Goal: Task Accomplishment & Management: Use online tool/utility

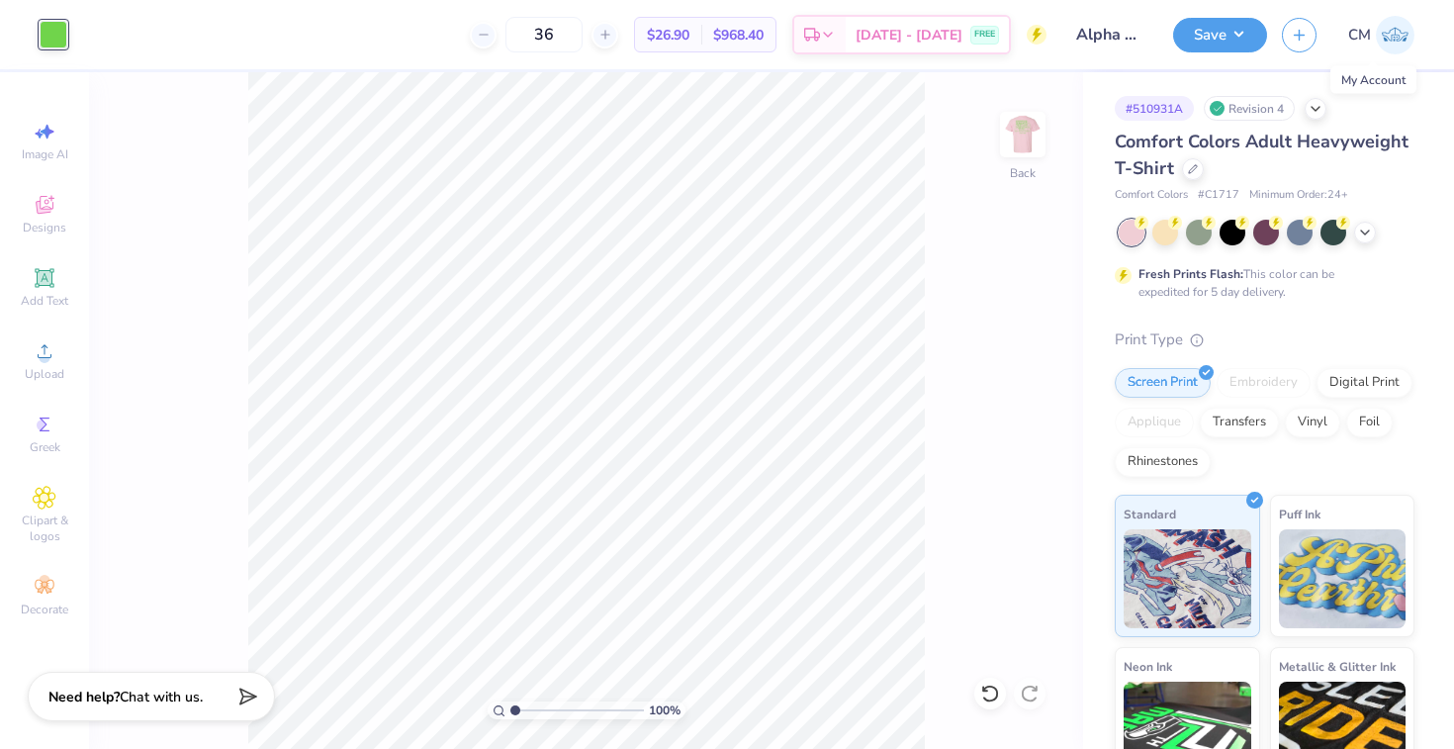
click at [1402, 43] on img at bounding box center [1395, 35] width 39 height 39
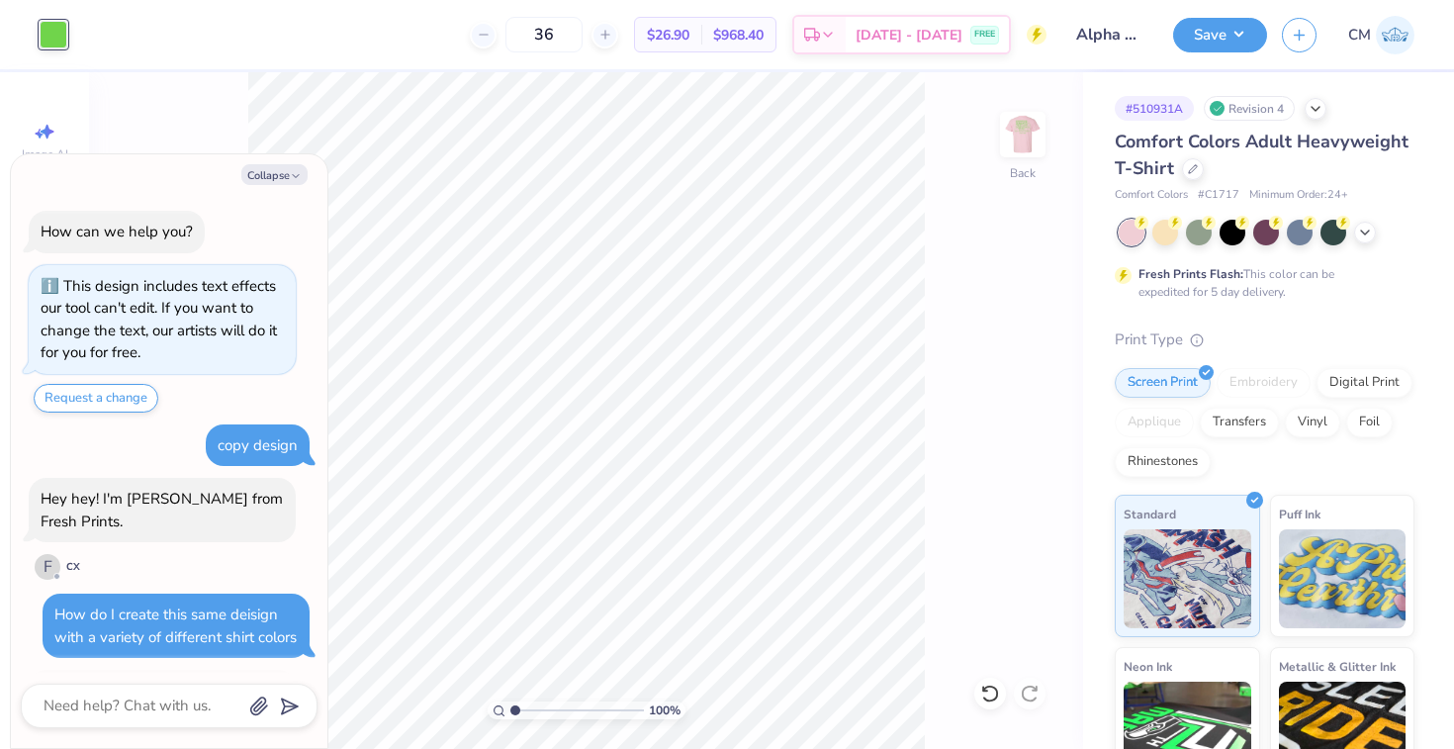
type textarea "x"
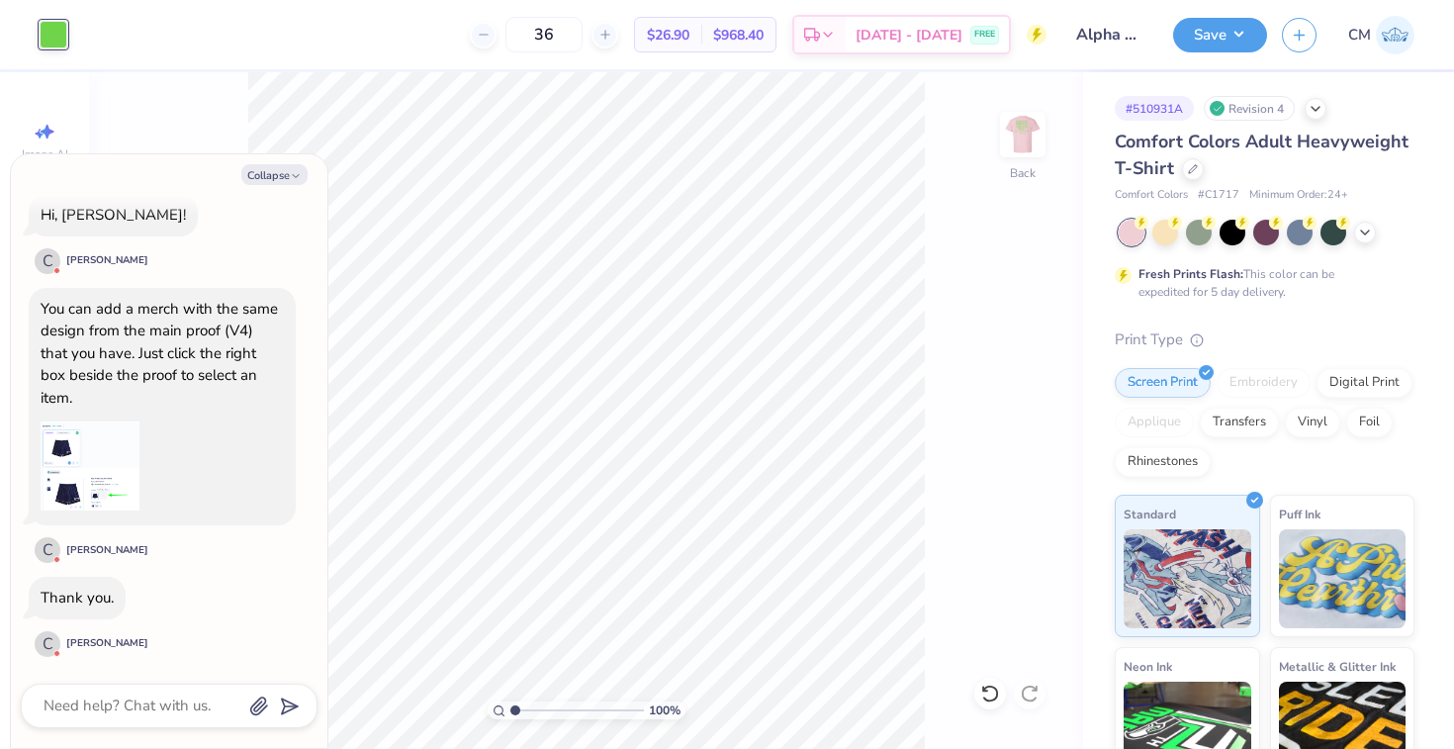
click at [1397, 47] on img at bounding box center [1395, 35] width 39 height 39
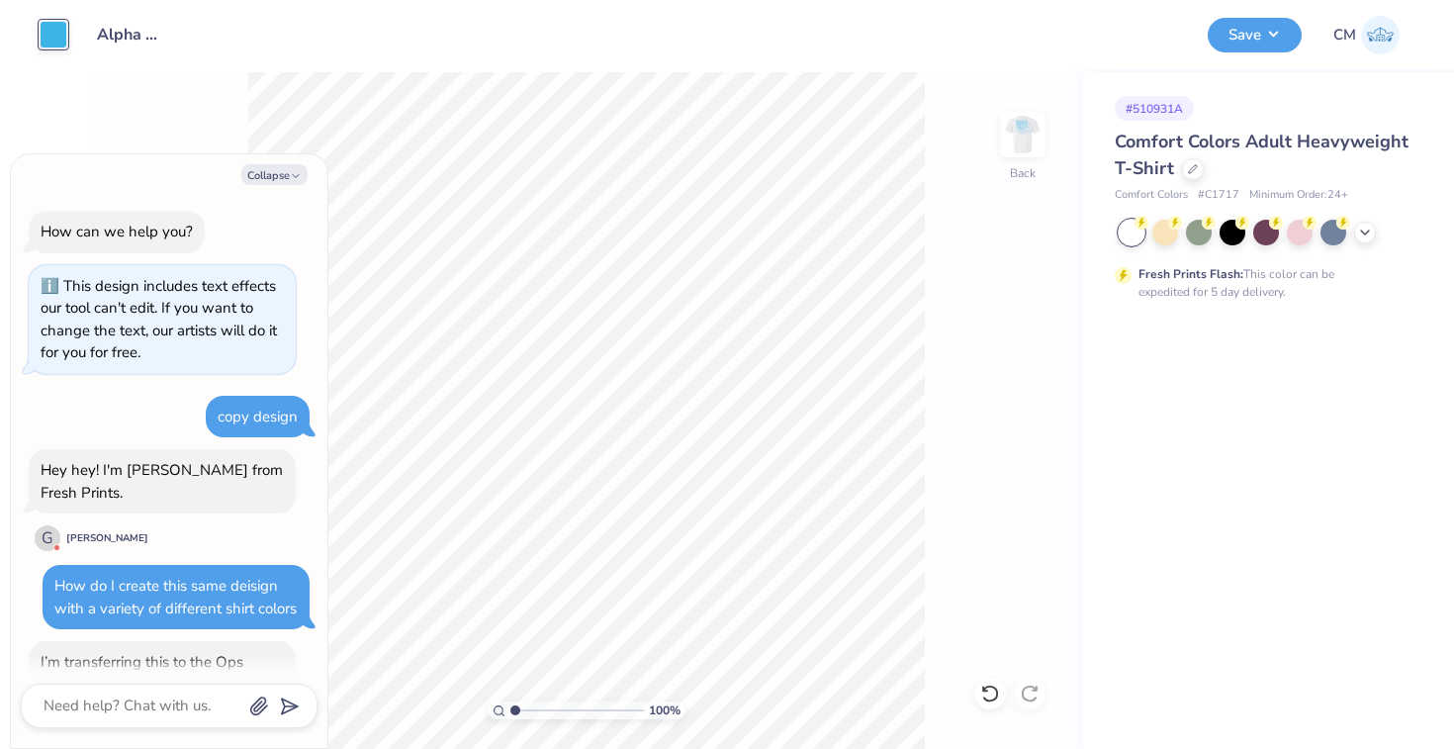
scroll to position [639, 0]
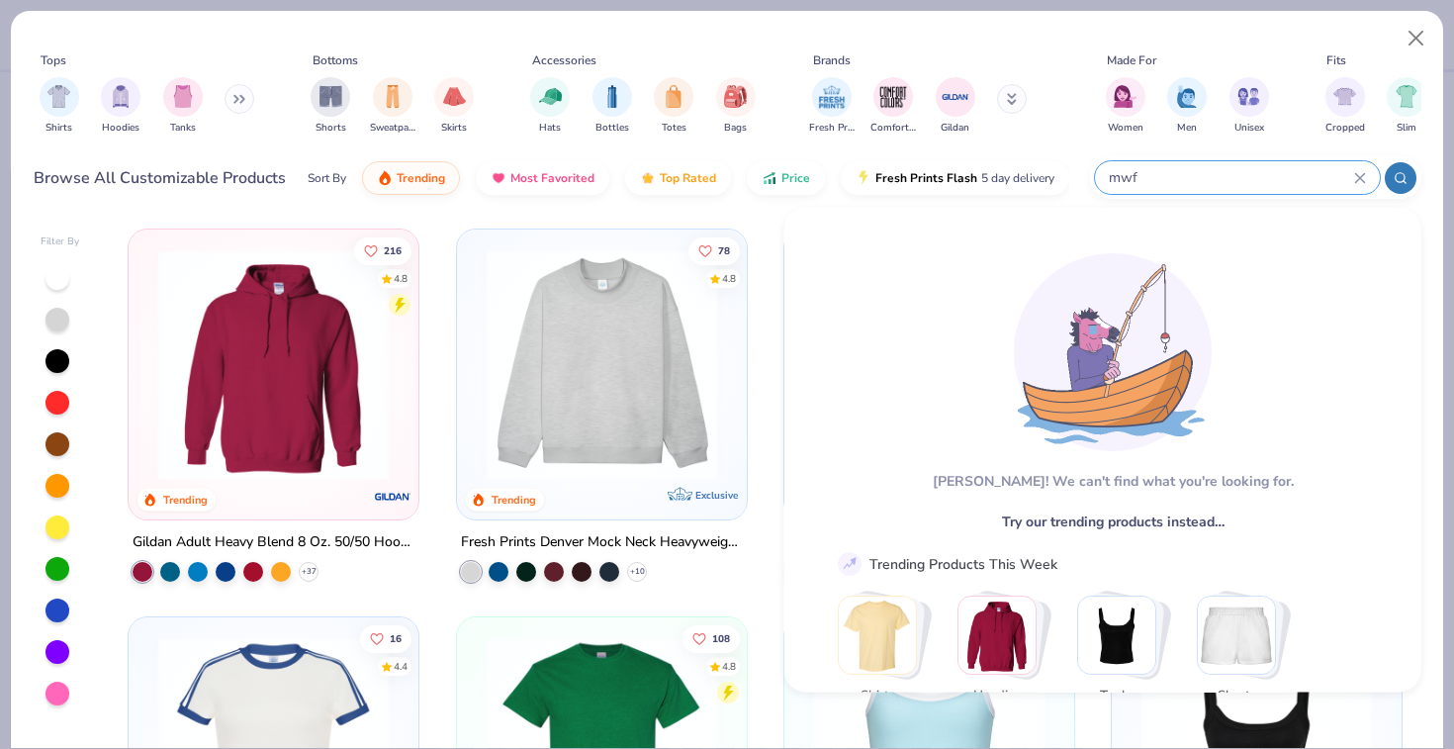
scroll to position [508, 0]
